Goal: Check status: Check status

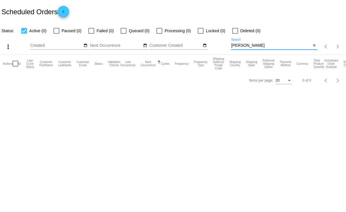
drag, startPoint x: 251, startPoint y: 48, endPoint x: 208, endPoint y: 54, distance: 43.8
click at [208, 54] on div "more_vert Oct Jan Feb Mar [DATE]" at bounding box center [173, 44] width 346 height 21
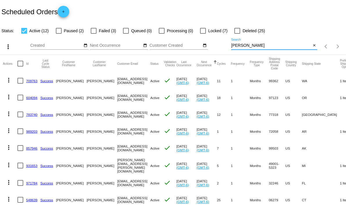
type input "[PERSON_NAME]"
click at [59, 31] on div at bounding box center [59, 31] width 6 height 6
click at [59, 34] on input "Paused (2)" at bounding box center [58, 34] width 0 height 0
checkbox input "true"
click at [22, 32] on app-dashboard-scheduled-orders "Scheduled Orders add Status: Active (12) Paused (2) Failed (3) Queued (0) Proce…" at bounding box center [173, 146] width 346 height 292
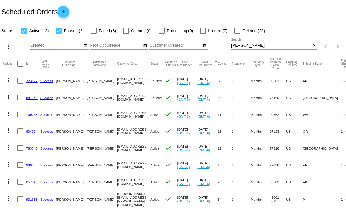
click at [22, 32] on div at bounding box center [24, 31] width 6 height 6
click at [24, 34] on input "Active (12)" at bounding box center [24, 34] width 0 height 0
checkbox input "false"
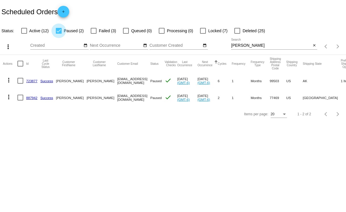
click at [57, 33] on div at bounding box center [59, 31] width 6 height 6
click at [58, 34] on input "Paused (2)" at bounding box center [58, 34] width 0 height 0
checkbox input "false"
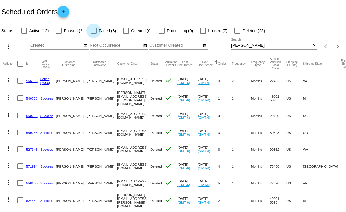
click at [93, 32] on div at bounding box center [94, 31] width 6 height 6
click at [93, 34] on input "Failed (3)" at bounding box center [93, 34] width 0 height 0
checkbox input "true"
